Goal: Navigation & Orientation: Find specific page/section

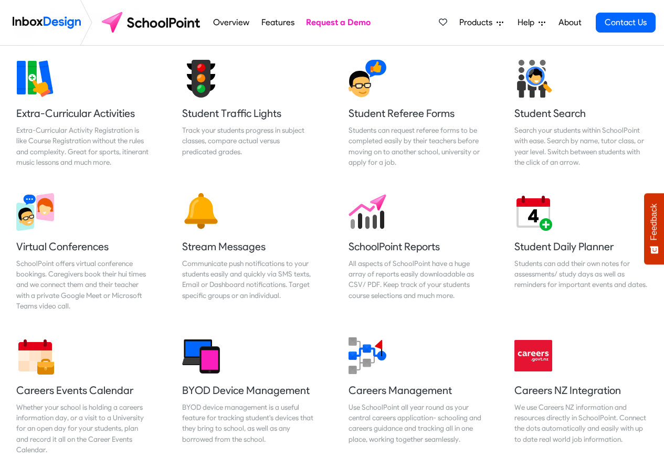
scroll to position [756, 0]
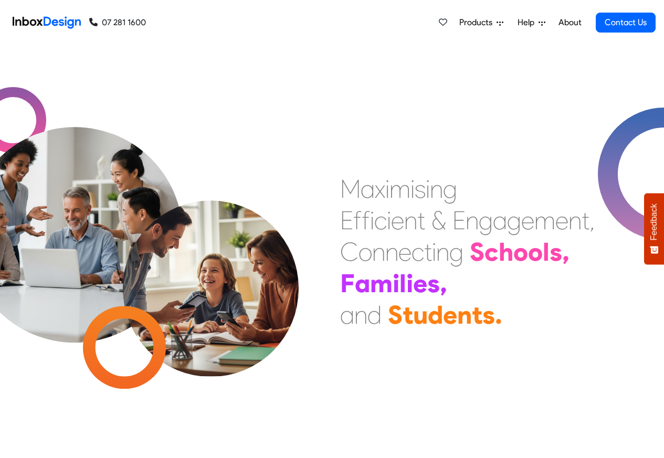
click at [481, 23] on span "Products" at bounding box center [477, 22] width 37 height 13
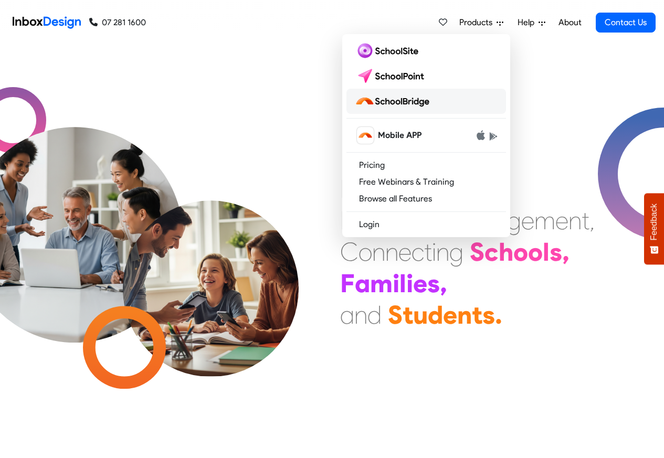
click at [410, 102] on img at bounding box center [394, 101] width 79 height 17
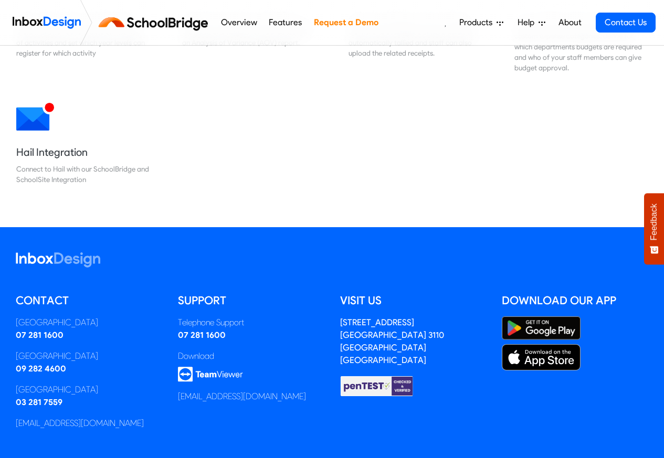
scroll to position [1044, 0]
